Goal: Task Accomplishment & Management: Complete application form

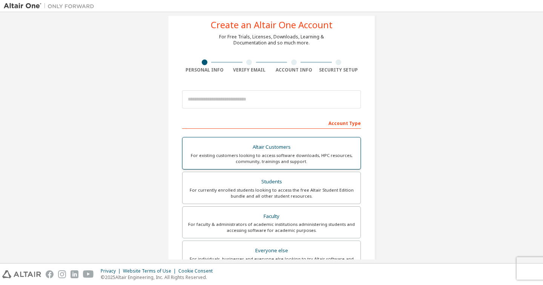
scroll to position [38, 0]
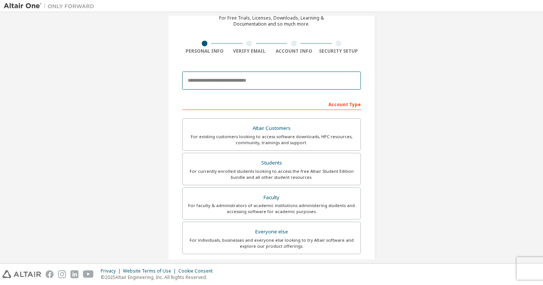
click at [198, 84] on input "email" at bounding box center [271, 81] width 179 height 18
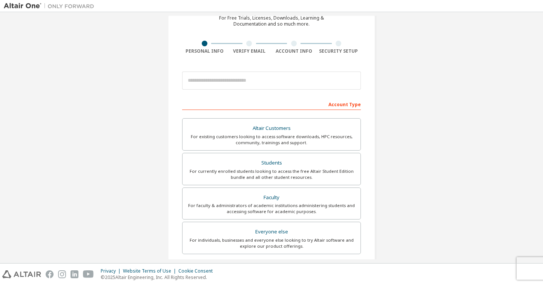
click at [402, 78] on div "Create an Altair One Account For Free Trials, Licenses, Downloads, Learning & D…" at bounding box center [271, 177] width 535 height 399
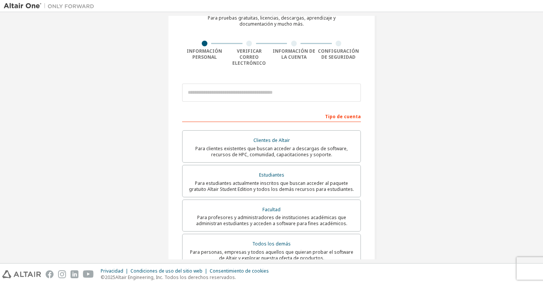
click at [424, 124] on div "Crear una cuenta de Altair One Para pruebas gratuitas, licencias, descargas, ap…" at bounding box center [271, 182] width 535 height 413
